Goal: Transaction & Acquisition: Purchase product/service

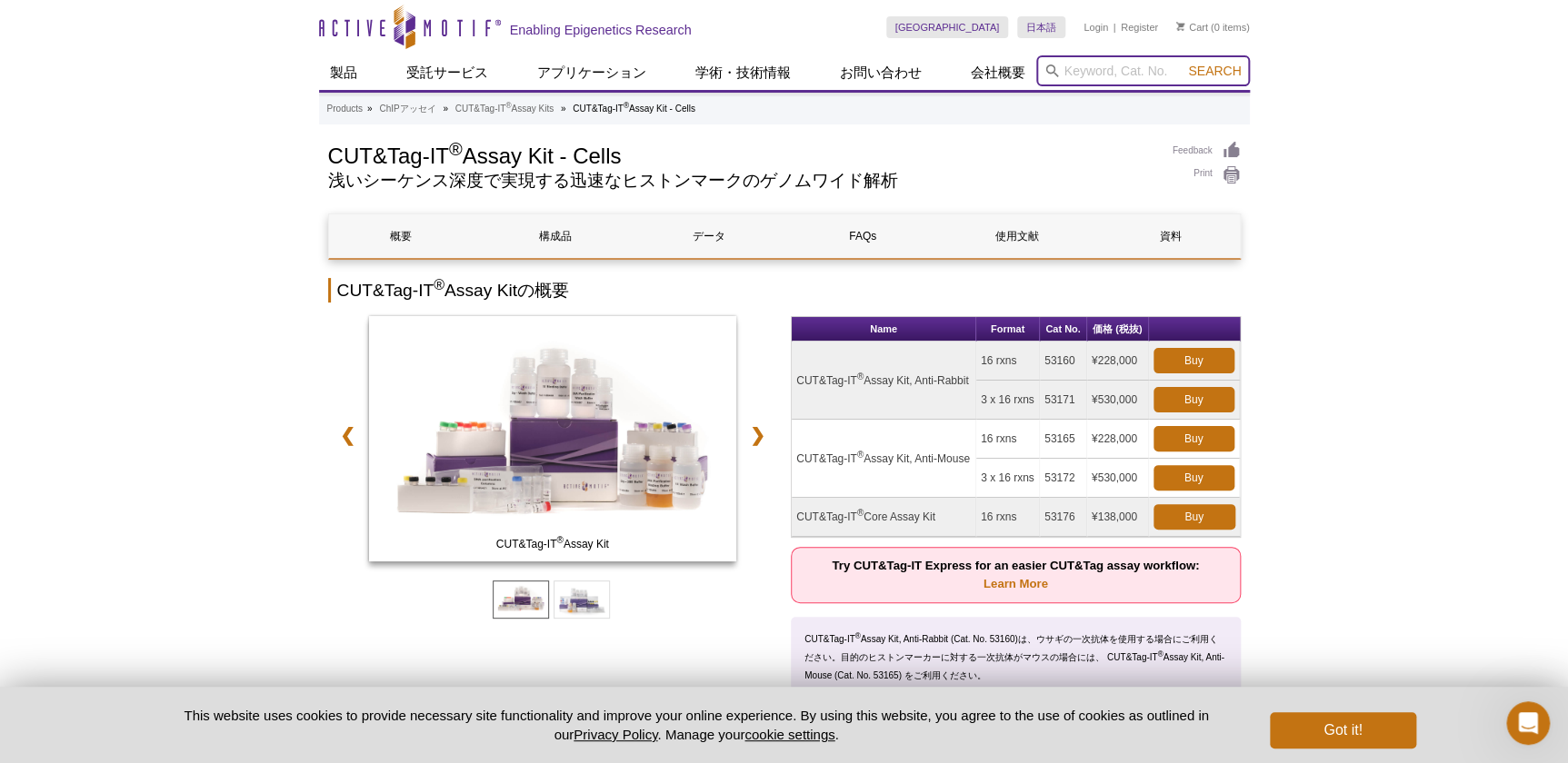
click at [1106, 63] on input "search" at bounding box center [1142, 71] width 213 height 31
type input "31853"
click at [1182, 63] on button "Search" at bounding box center [1214, 71] width 63 height 16
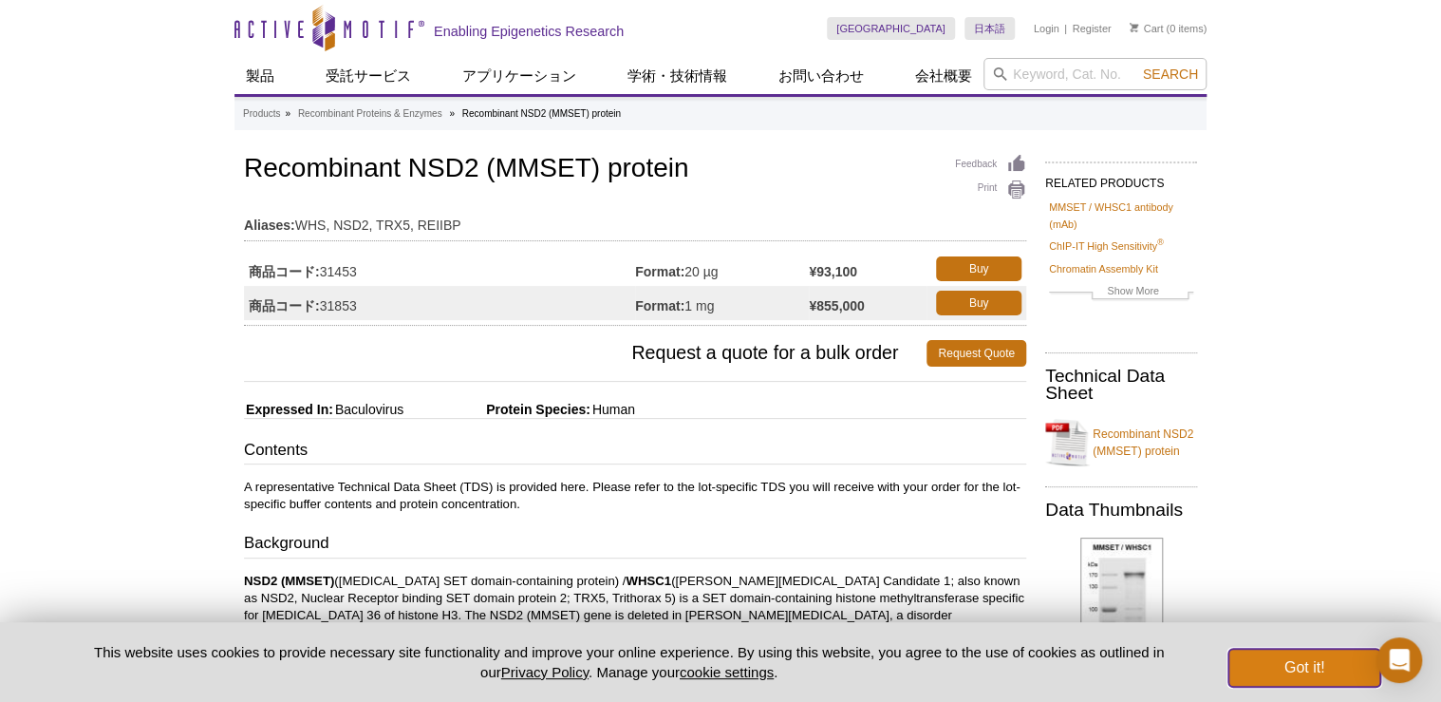
click at [1321, 680] on button "Got it!" at bounding box center [1305, 667] width 152 height 38
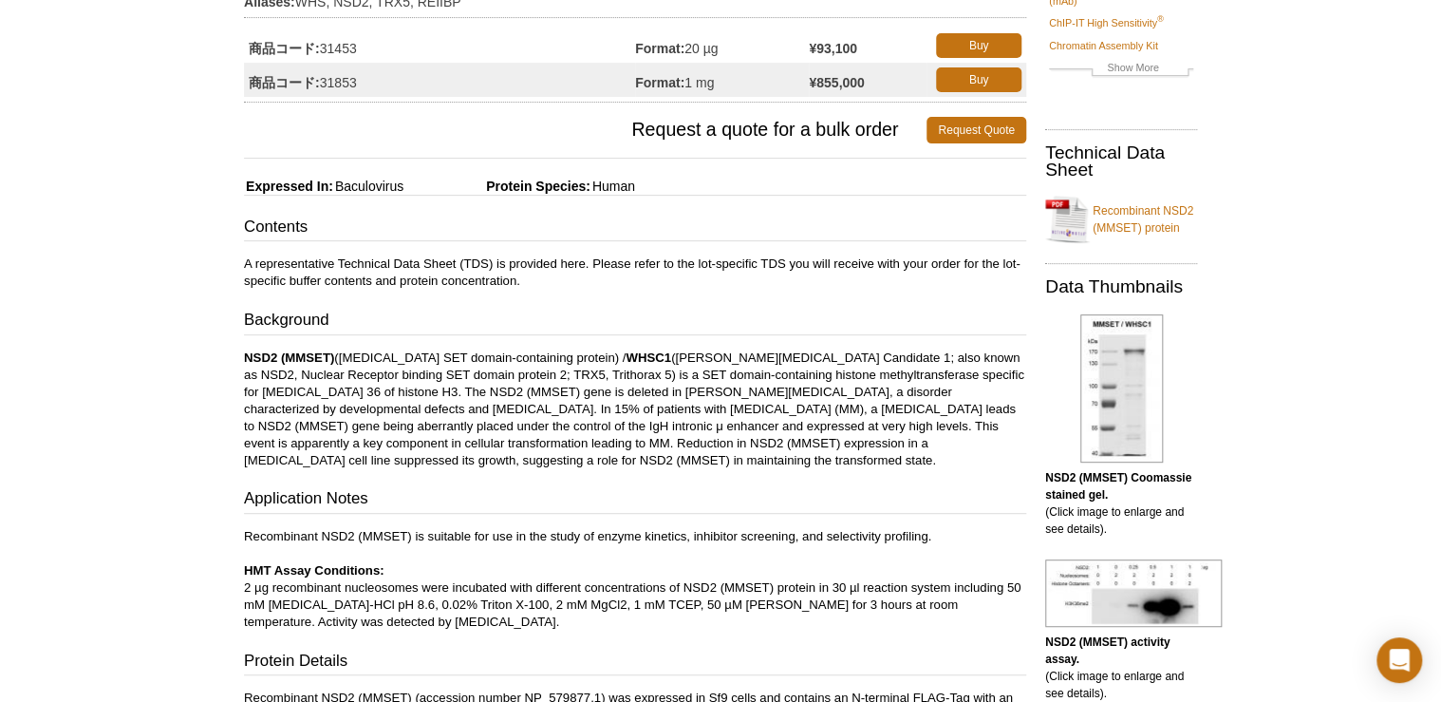
scroll to position [28, 0]
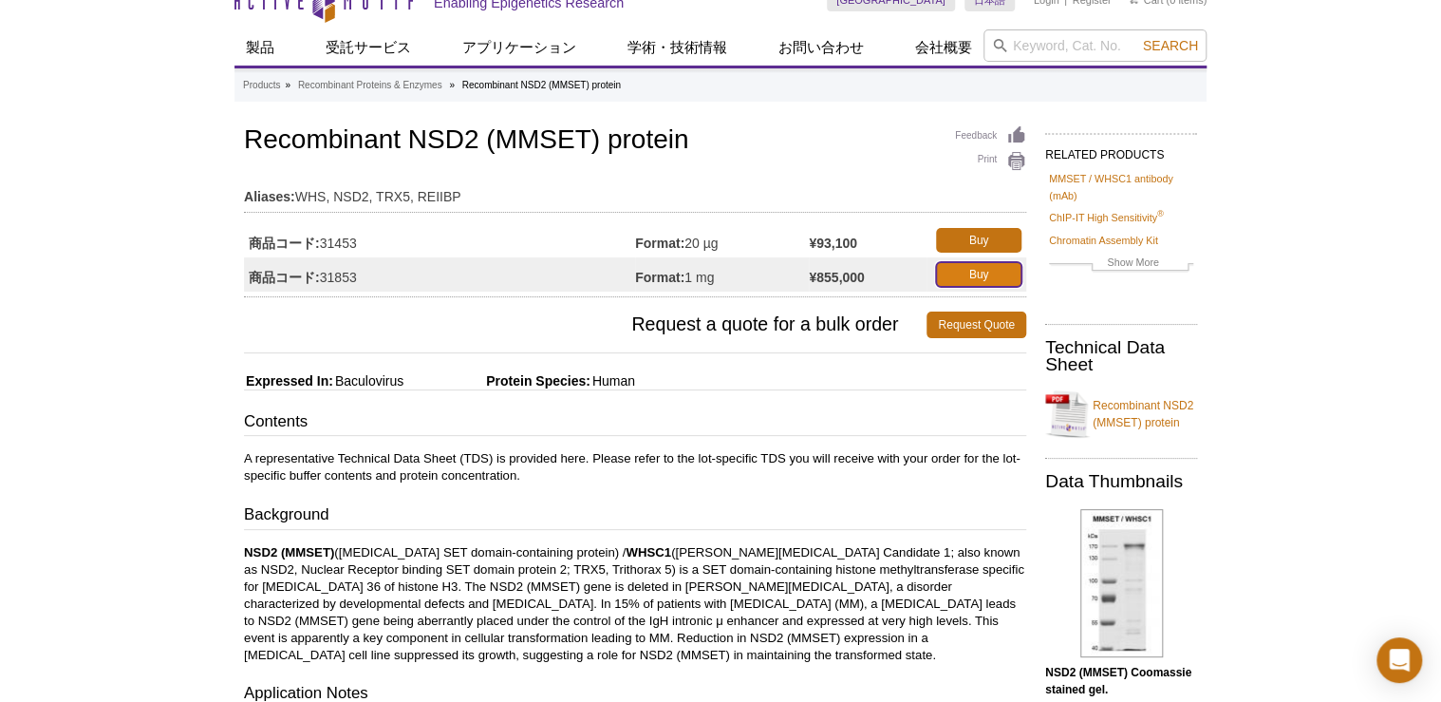
click at [981, 268] on link "Buy" at bounding box center [978, 274] width 85 height 25
